Goal: Information Seeking & Learning: Learn about a topic

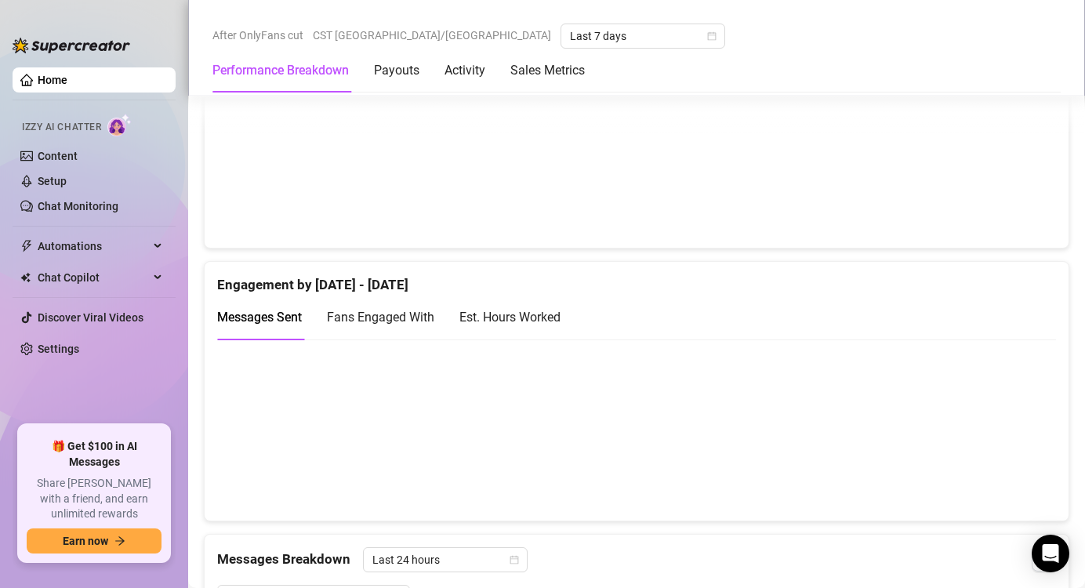
scroll to position [912, 0]
click at [522, 311] on div "Est. Hours Worked" at bounding box center [510, 318] width 101 height 20
click at [421, 323] on span "Fans Engaged With" at bounding box center [380, 318] width 107 height 15
click at [300, 313] on span "Messages Sent" at bounding box center [259, 318] width 85 height 15
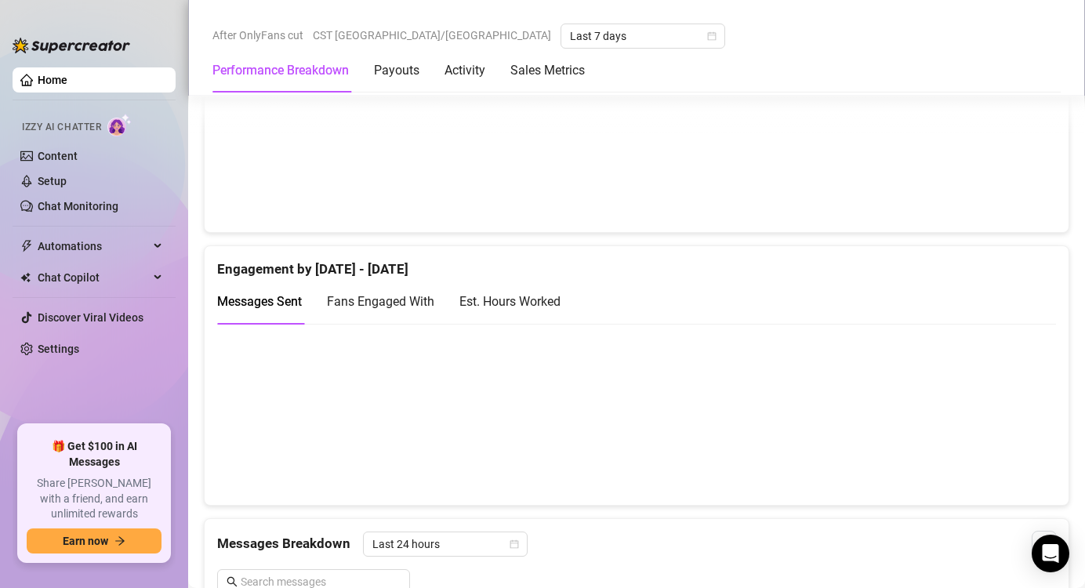
scroll to position [929, 0]
click at [542, 305] on div "Est. Hours Worked" at bounding box center [510, 301] width 101 height 20
